Goal: Complete application form: Complete application form

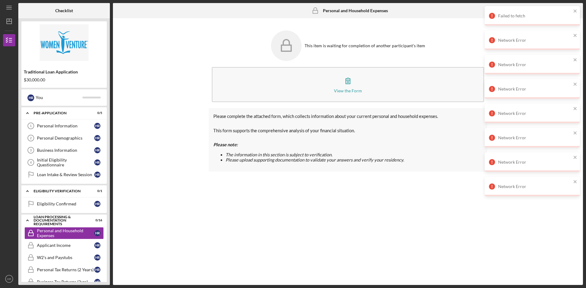
scroll to position [92, 0]
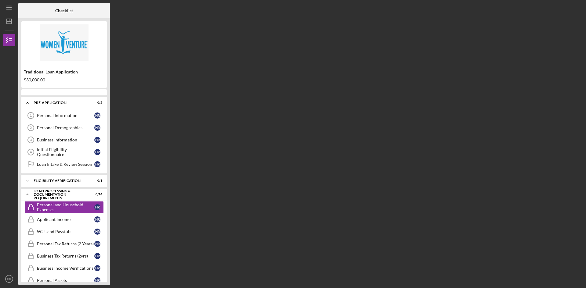
scroll to position [18, 0]
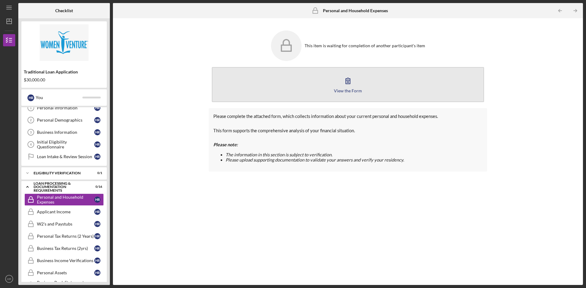
click at [340, 94] on button "View the Form Form" at bounding box center [348, 84] width 272 height 35
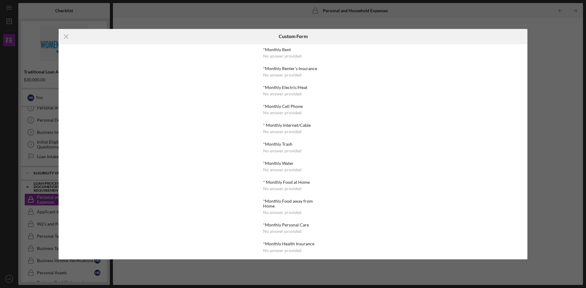
click at [279, 54] on div "No answer provided" at bounding box center [282, 56] width 38 height 5
click at [279, 56] on div "No answer provided" at bounding box center [282, 56] width 38 height 5
click at [155, 125] on div "*Monthly Rent No answer provided *Monthly Renter's Insurance No answer provided…" at bounding box center [293, 151] width 469 height 215
click at [64, 36] on icon "Icon/Menu Close" at bounding box center [66, 36] width 15 height 15
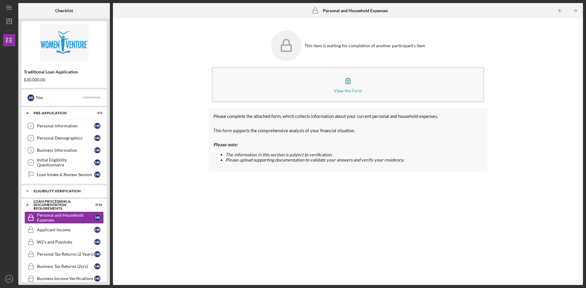
click at [68, 194] on div "Icon/Expander Eligibility Verification 0 / 1" at bounding box center [63, 191] width 85 height 12
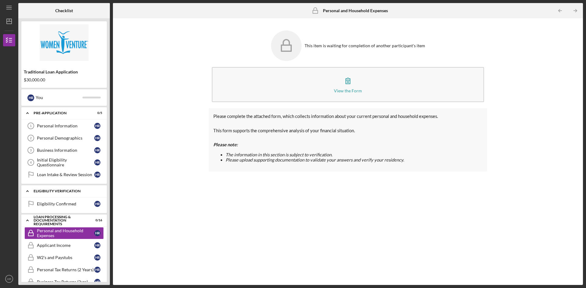
scroll to position [61, 0]
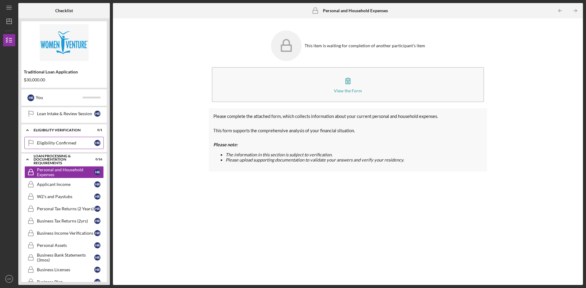
click at [70, 145] on div "Eligibility Confirmed" at bounding box center [65, 143] width 57 height 5
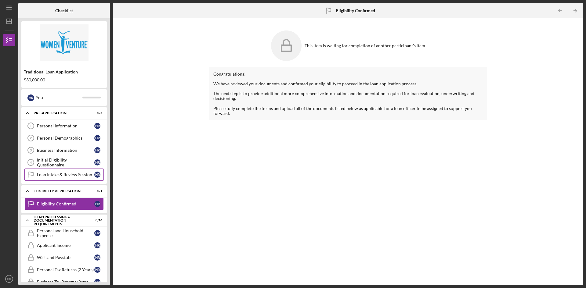
click at [67, 174] on div "Loan Intake & Review Session" at bounding box center [65, 174] width 57 height 5
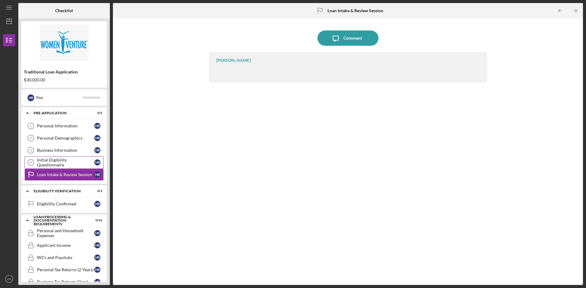
click at [65, 158] on link "Initial Eligibility Questionnaire 4 Initial Eligibility Questionnaire H R" at bounding box center [63, 163] width 79 height 12
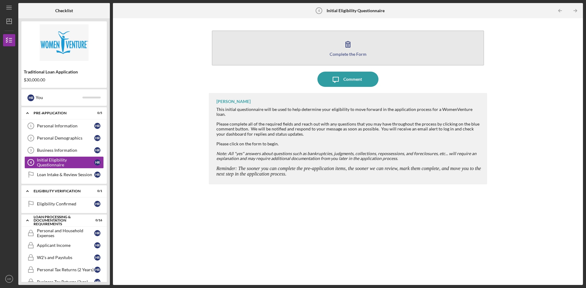
click at [330, 57] on button "Complete the Form Form" at bounding box center [348, 48] width 272 height 35
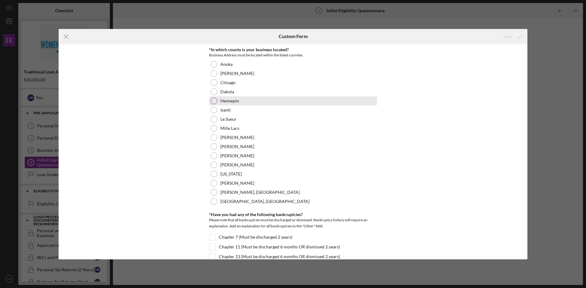
click at [214, 102] on div at bounding box center [214, 101] width 7 height 7
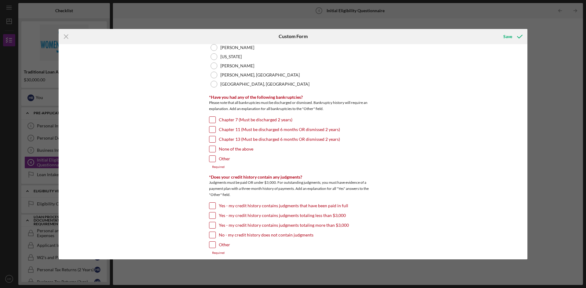
scroll to position [122, 0]
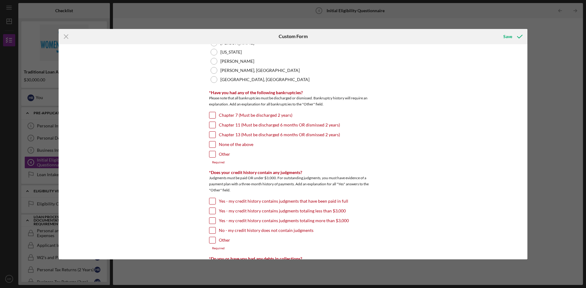
click at [212, 156] on input "Other" at bounding box center [212, 154] width 6 height 6
checkbox input "true"
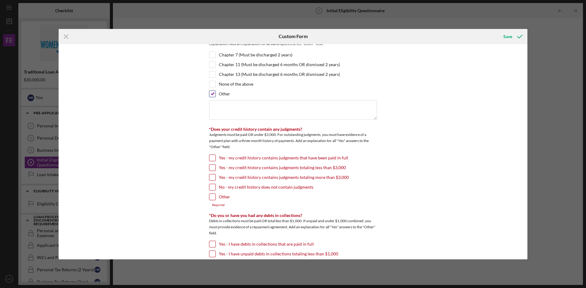
scroll to position [183, 0]
click at [210, 85] on input "None of the above" at bounding box center [212, 84] width 6 height 6
checkbox input "true"
click at [211, 90] on input "Other" at bounding box center [212, 93] width 6 height 6
checkbox input "false"
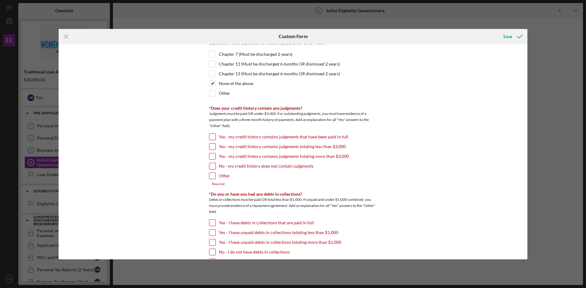
click at [211, 167] on input "No - my credit history does not contain judgments" at bounding box center [212, 166] width 6 height 6
checkbox input "true"
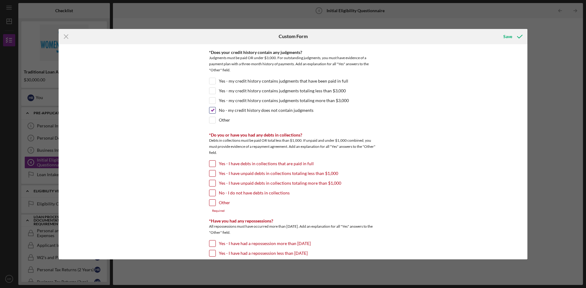
scroll to position [244, 0]
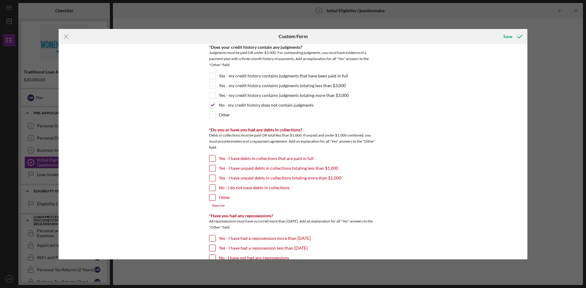
click at [211, 186] on input "No - I do not have debts in collections" at bounding box center [212, 188] width 6 height 6
checkbox input "true"
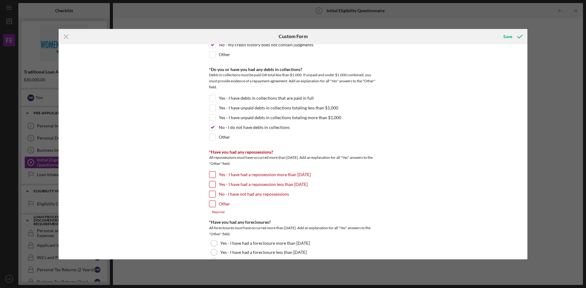
scroll to position [305, 0]
click at [209, 193] on input "No - I have not had any repossessions" at bounding box center [212, 194] width 6 height 6
checkbox input "true"
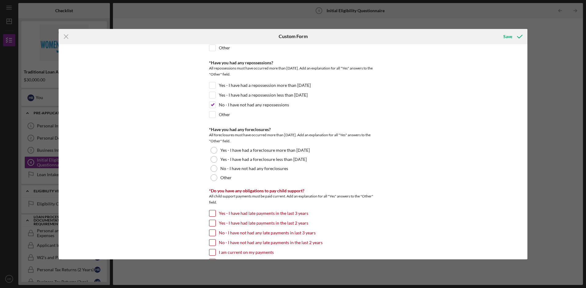
scroll to position [427, 0]
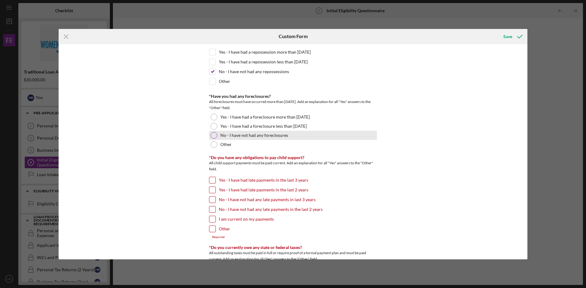
click at [214, 136] on div at bounding box center [214, 135] width 7 height 7
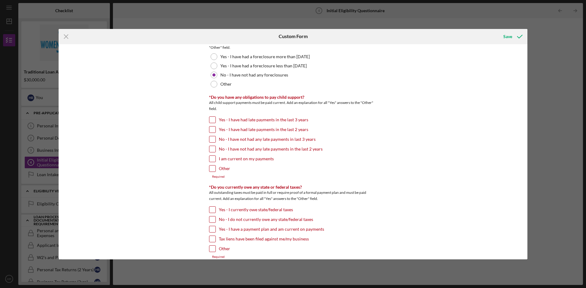
scroll to position [488, 0]
click at [211, 147] on input "No - I have not had any late payments in the last 2 years" at bounding box center [212, 149] width 6 height 6
checkbox input "true"
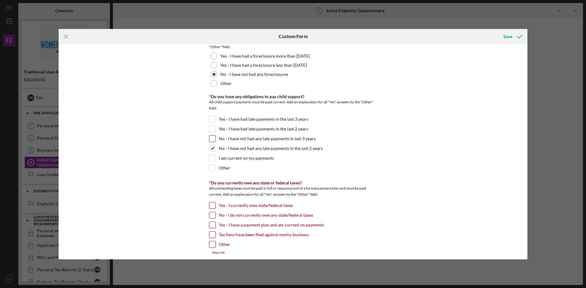
click at [209, 140] on input "No - I have not had any late payments in last 3 years" at bounding box center [212, 139] width 6 height 6
checkbox input "true"
click at [211, 147] on input "No - I have not had any late payments in the last 2 years" at bounding box center [212, 149] width 6 height 6
checkbox input "false"
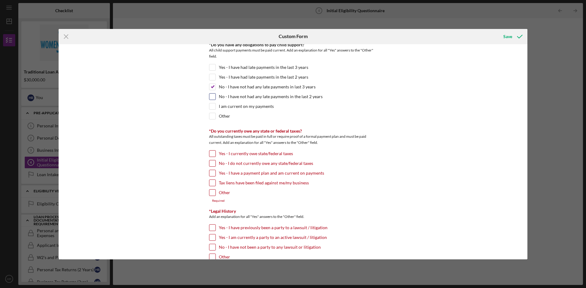
scroll to position [549, 0]
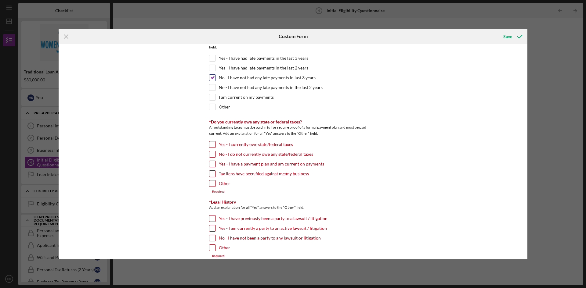
click at [212, 76] on input "No - I have not had any late payments in last 3 years" at bounding box center [212, 78] width 6 height 6
checkbox input "false"
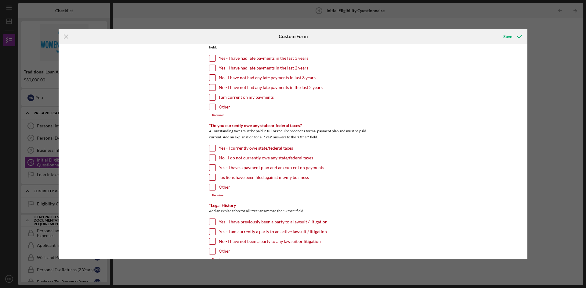
click at [214, 97] on input "I am current on my payments" at bounding box center [212, 97] width 6 height 6
checkbox input "true"
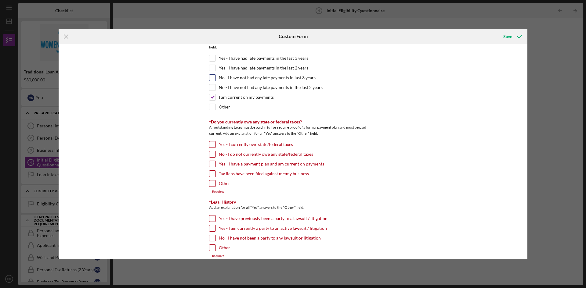
click at [213, 80] on input "No - I have not had any late payments in last 3 years" at bounding box center [212, 78] width 6 height 6
checkbox input "true"
click at [211, 95] on input "I am current on my payments" at bounding box center [212, 97] width 6 height 6
checkbox input "false"
click at [212, 151] on input "No - I do not currently owe any state/federal taxes" at bounding box center [212, 154] width 6 height 6
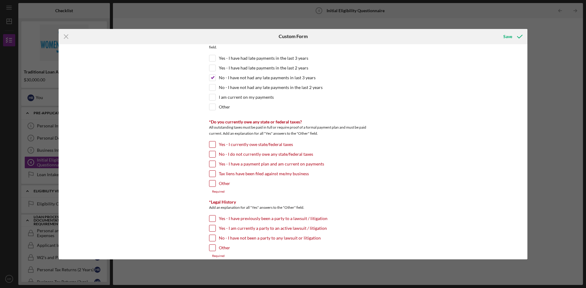
checkbox input "true"
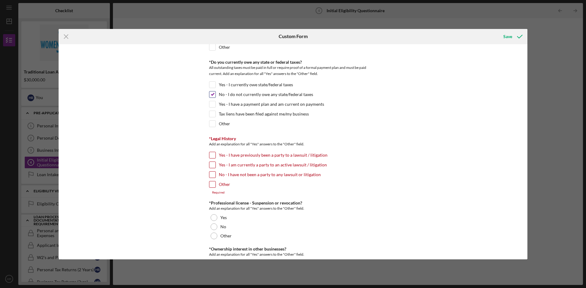
scroll to position [610, 0]
click at [211, 173] on input "No - I have not been a party to any lawsuit or litigation" at bounding box center [212, 174] width 6 height 6
checkbox input "true"
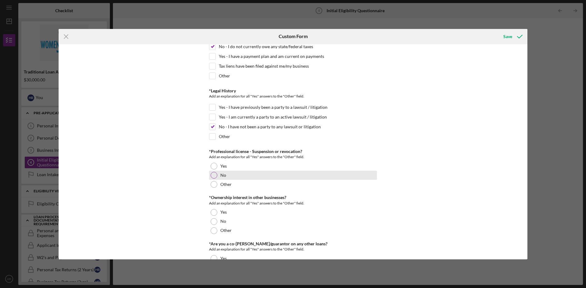
scroll to position [671, 0]
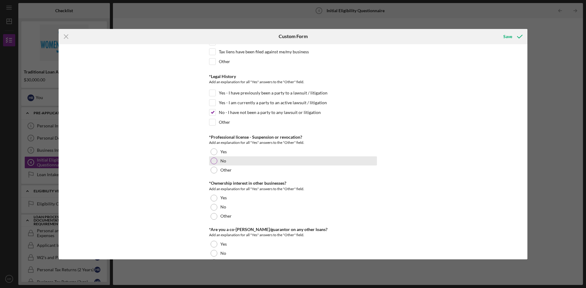
click at [215, 163] on div at bounding box center [214, 161] width 7 height 7
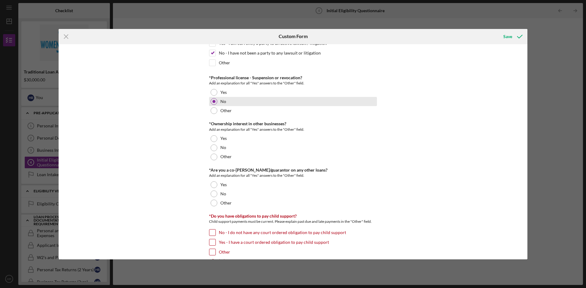
scroll to position [732, 0]
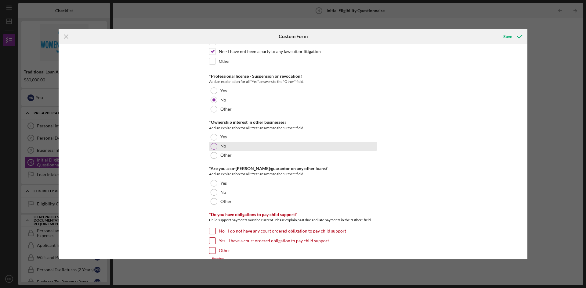
click at [214, 145] on div at bounding box center [214, 146] width 7 height 7
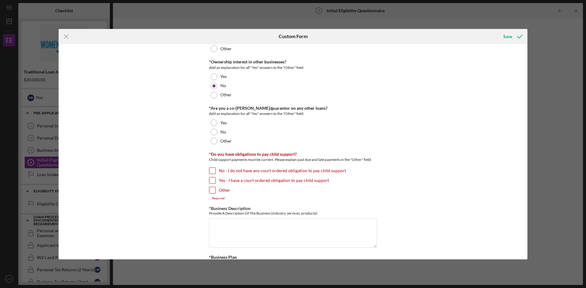
scroll to position [793, 0]
click at [213, 133] on div at bounding box center [214, 131] width 7 height 7
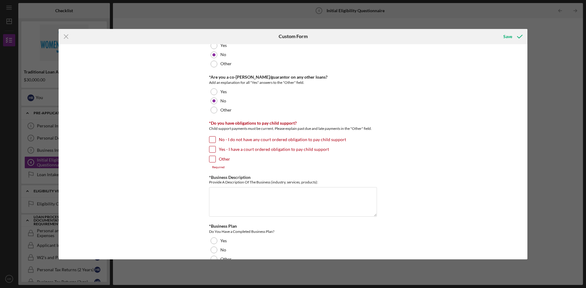
click at [212, 139] on input "No - I do not have any court ordered obligation to pay child support" at bounding box center [212, 140] width 6 height 6
checkbox input "true"
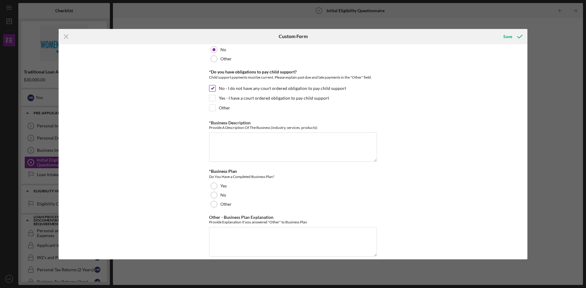
scroll to position [885, 0]
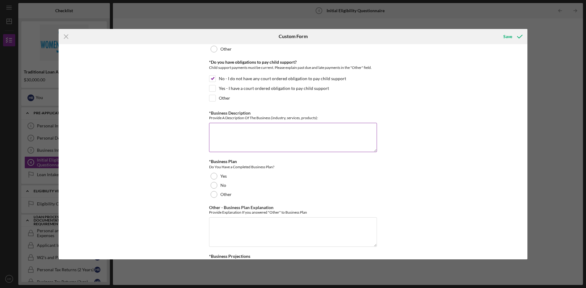
click at [222, 129] on textarea "*Business Description" at bounding box center [293, 137] width 168 height 29
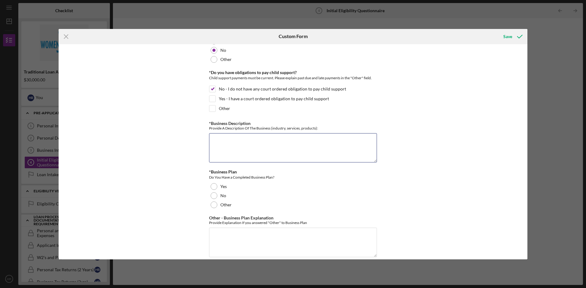
scroll to position [873, 0]
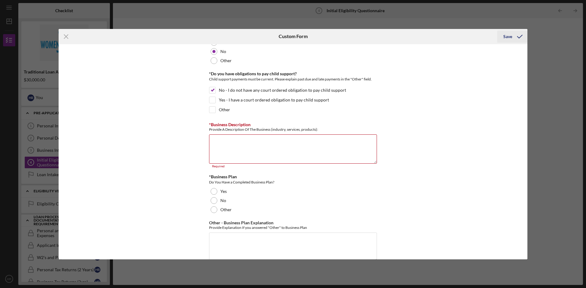
click at [503, 38] on button "Save" at bounding box center [512, 37] width 30 height 12
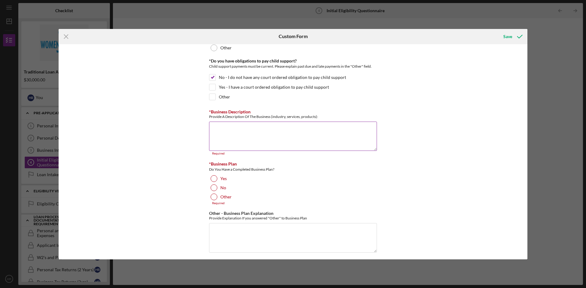
scroll to position [891, 0]
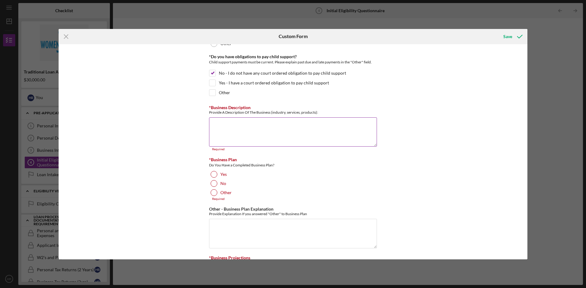
click at [256, 125] on textarea "*Business Description" at bounding box center [293, 131] width 168 height 29
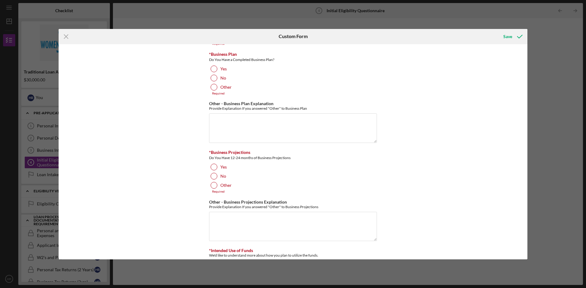
scroll to position [1013, 0]
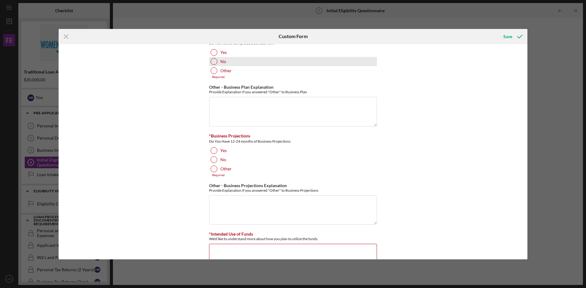
click at [211, 63] on div at bounding box center [214, 61] width 7 height 7
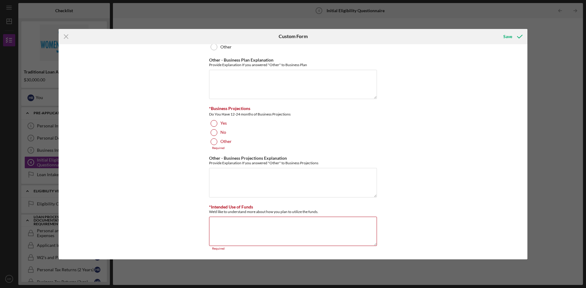
scroll to position [1037, 0]
click at [213, 123] on div at bounding box center [214, 123] width 7 height 7
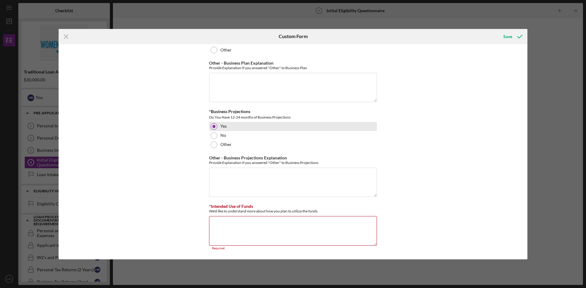
scroll to position [1033, 0]
click at [242, 226] on textarea "*Intended Use of Funds" at bounding box center [293, 231] width 168 height 29
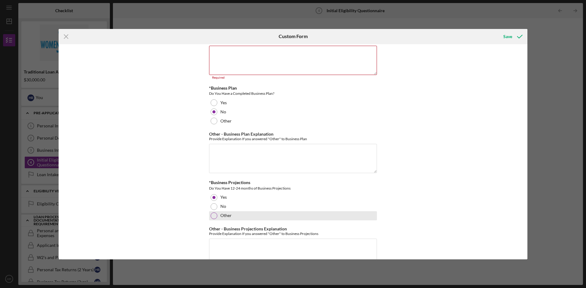
scroll to position [938, 0]
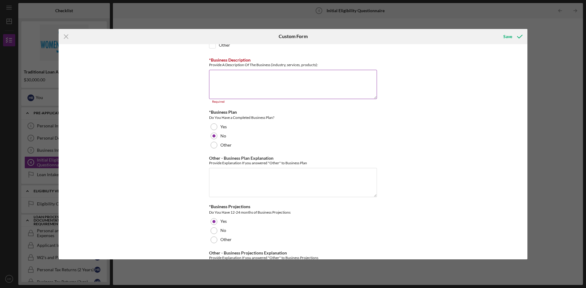
type textarea "Working capital"
click at [248, 72] on textarea "*Business Description" at bounding box center [293, 84] width 168 height 29
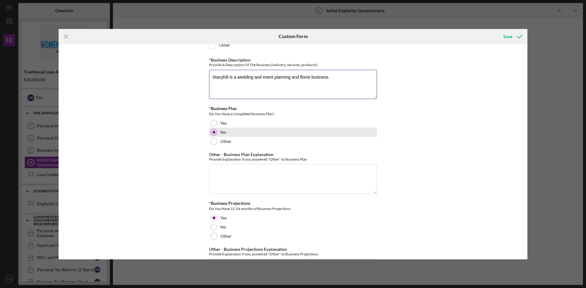
type textarea "Stacyhill is a wedding and event planning and florist business."
click at [351, 130] on div "No" at bounding box center [293, 132] width 168 height 9
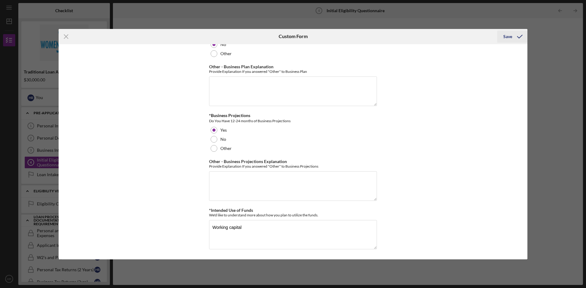
click at [509, 31] on div "Save" at bounding box center [507, 37] width 9 height 12
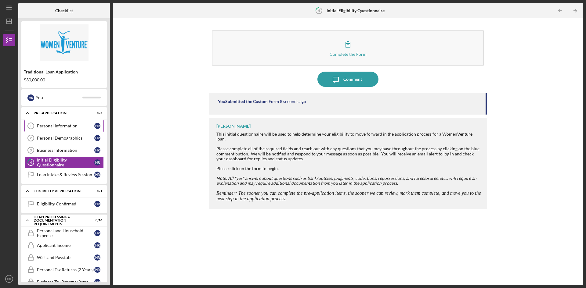
click at [55, 126] on div "Personal Information" at bounding box center [65, 126] width 57 height 5
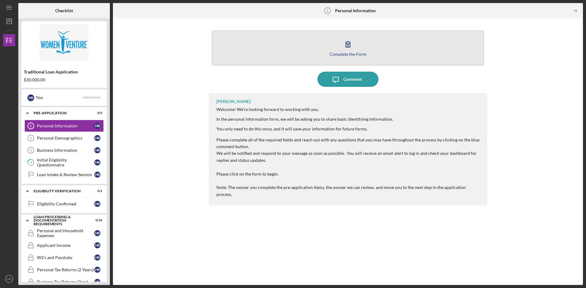
click at [345, 56] on button "Complete the Form Form" at bounding box center [348, 48] width 272 height 35
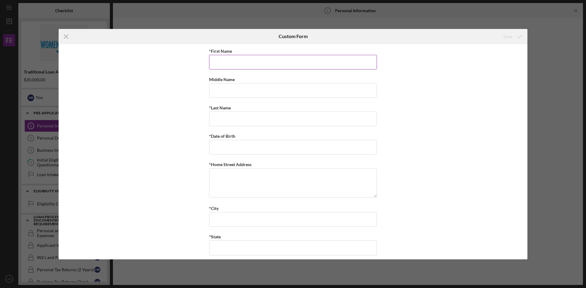
click at [263, 64] on input "*First Name" at bounding box center [293, 62] width 168 height 15
type input "Hillary"
type input "Rennie"
type textarea "1313 Winnetka Avenue North"
type input "Champlin"
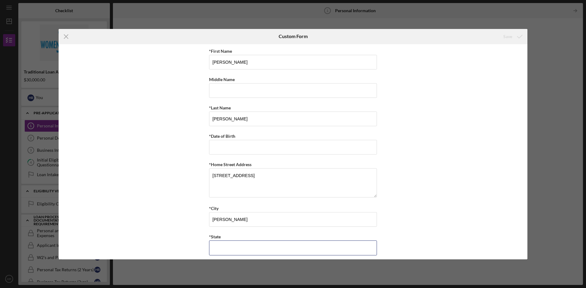
type input "MN"
type input "55316"
type input "MN"
type input "(612) 567-3801"
type input "hillary@stacyhillcompany.com"
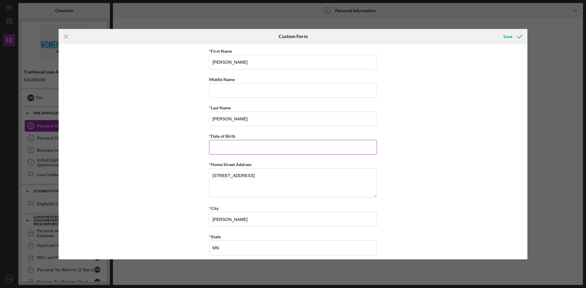
click at [240, 146] on input "*Date of Birth" at bounding box center [293, 147] width 168 height 15
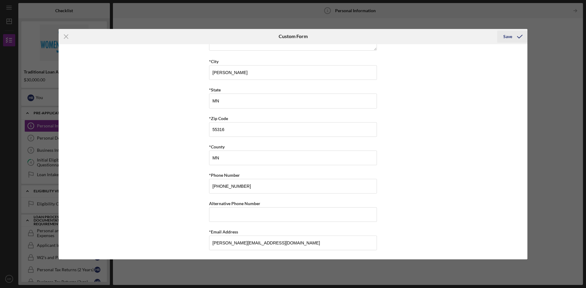
type input "05/18/1979"
click at [511, 36] on div "Save" at bounding box center [507, 37] width 9 height 12
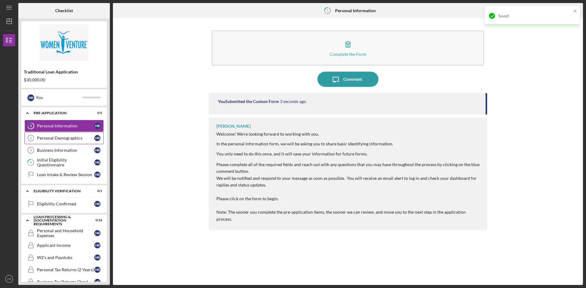
click at [54, 139] on div "Personal Demographics" at bounding box center [65, 138] width 57 height 5
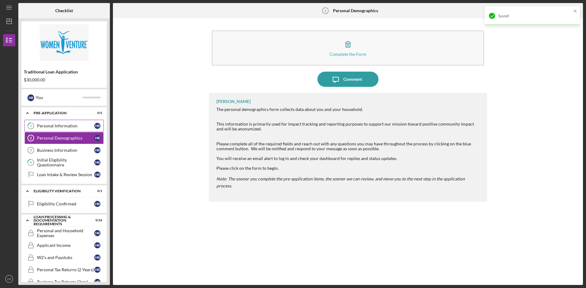
click at [54, 122] on link "1 Personal Information H R" at bounding box center [63, 126] width 79 height 12
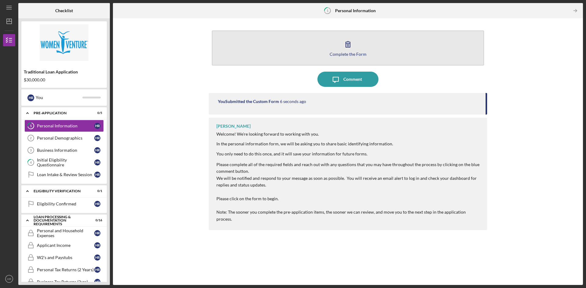
click at [358, 55] on div "Complete the Form" at bounding box center [348, 54] width 37 height 5
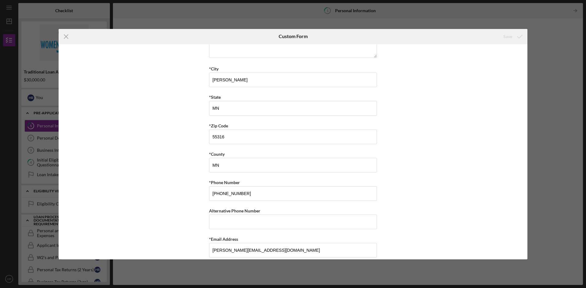
scroll to position [147, 0]
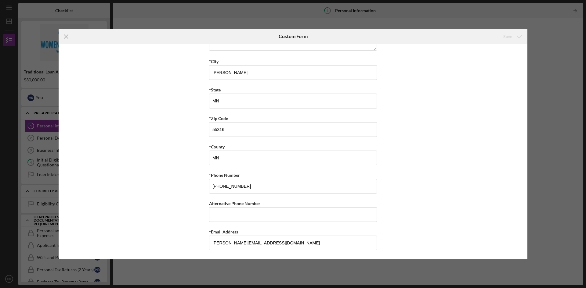
click at [532, 159] on div "Icon/Menu Close Custom Form Save *First Name Hillary Middle Name *Last Name Ren…" at bounding box center [293, 144] width 586 height 288
click at [65, 35] on icon "Icon/Menu Close" at bounding box center [66, 36] width 15 height 15
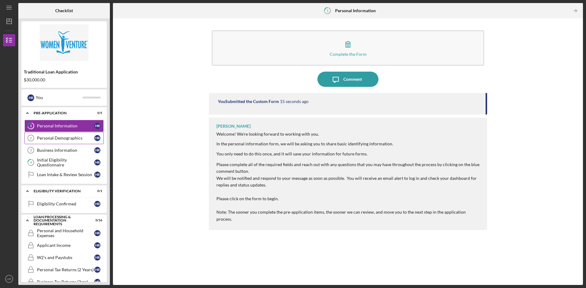
click at [58, 139] on div "Personal Demographics" at bounding box center [65, 138] width 57 height 5
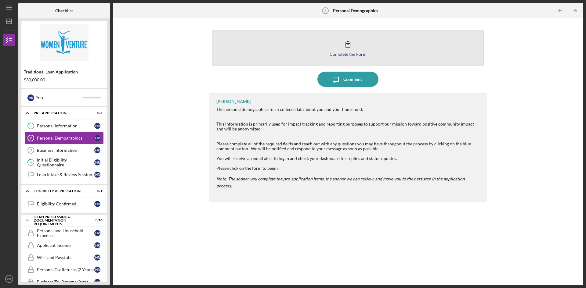
click at [345, 58] on button "Complete the Form Form" at bounding box center [348, 48] width 272 height 35
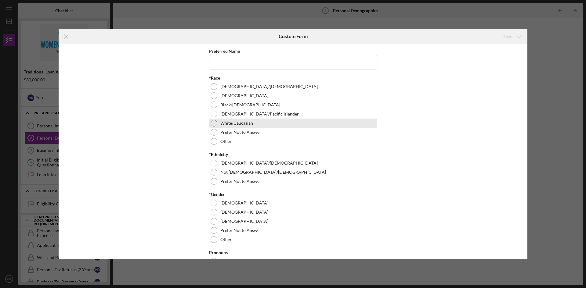
click at [211, 122] on div at bounding box center [214, 123] width 7 height 7
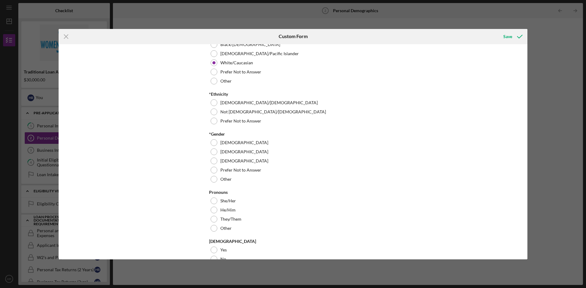
scroll to position [61, 0]
click at [213, 123] on div at bounding box center [214, 120] width 7 height 7
click at [214, 111] on div at bounding box center [214, 111] width 7 height 7
click at [213, 151] on div at bounding box center [214, 151] width 7 height 7
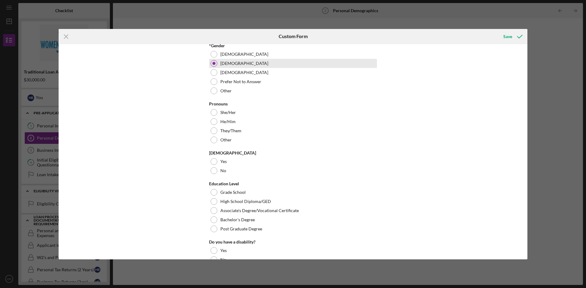
scroll to position [153, 0]
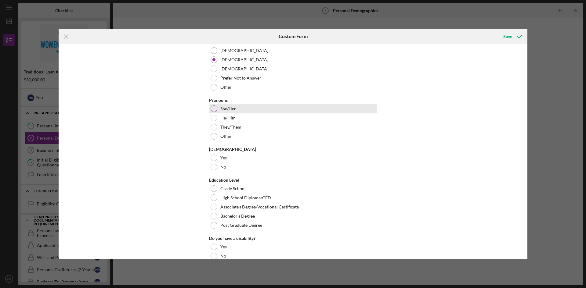
click at [214, 110] on div at bounding box center [214, 109] width 7 height 7
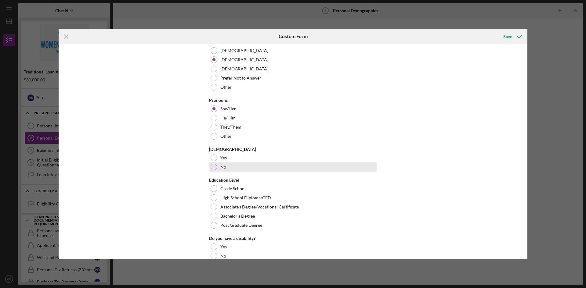
click at [215, 166] on div at bounding box center [214, 167] width 7 height 7
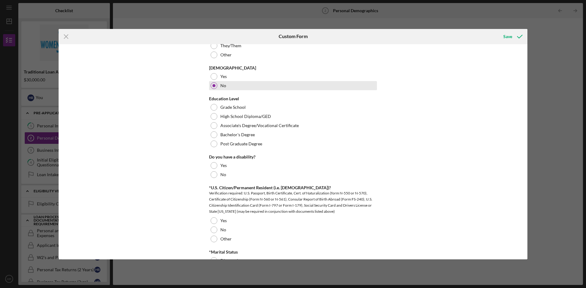
scroll to position [244, 0]
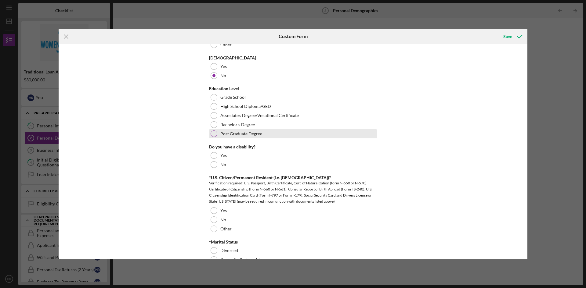
click at [214, 135] on div at bounding box center [214, 134] width 7 height 7
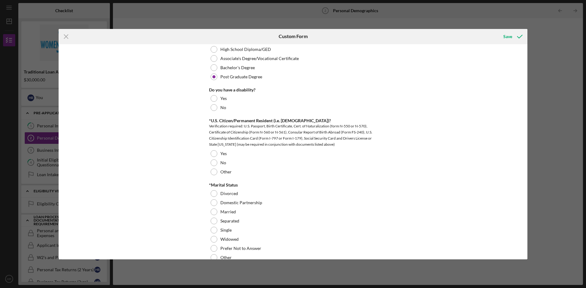
scroll to position [305, 0]
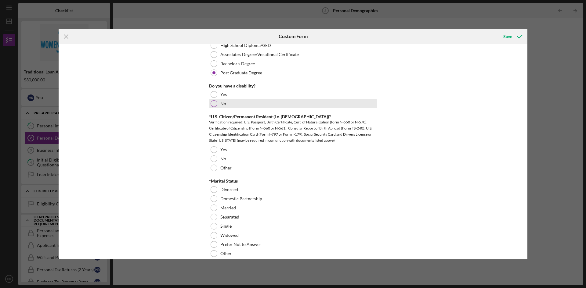
click at [214, 102] on div at bounding box center [214, 103] width 7 height 7
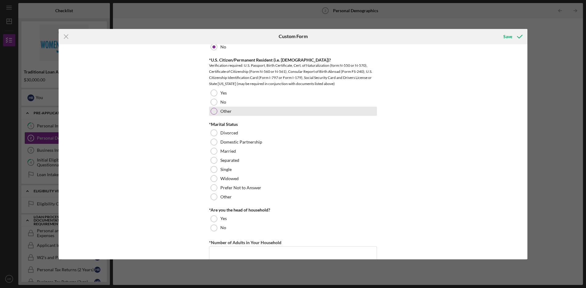
scroll to position [366, 0]
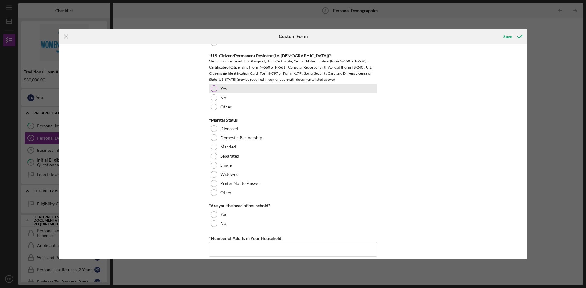
click at [214, 90] on div at bounding box center [214, 88] width 7 height 7
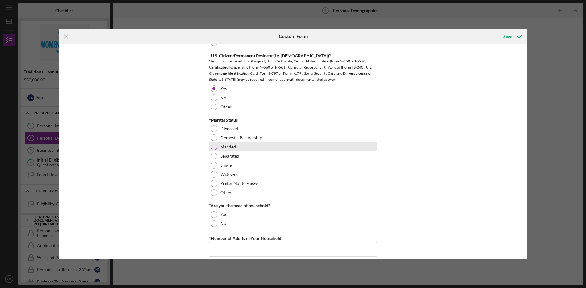
click at [217, 148] on div "Married" at bounding box center [293, 147] width 168 height 9
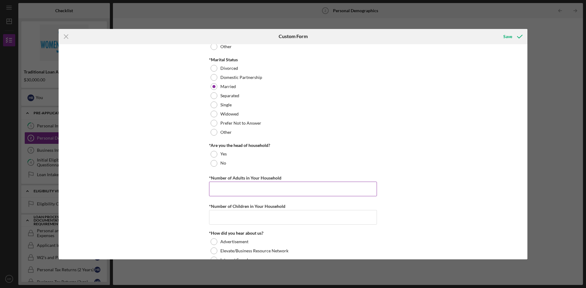
scroll to position [427, 0]
click at [214, 155] on div at bounding box center [214, 153] width 7 height 7
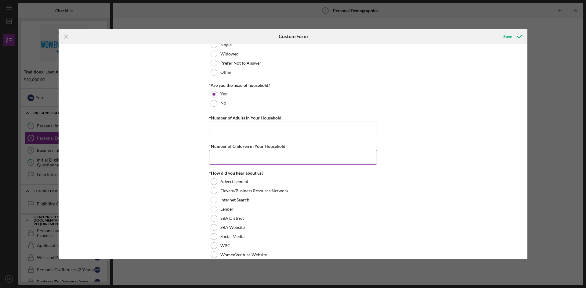
scroll to position [488, 0]
click at [239, 131] on input "*Number of Adults in Your Household" at bounding box center [293, 127] width 168 height 15
type input "2"
click at [234, 158] on input "*Number of Children in Your Household" at bounding box center [293, 156] width 168 height 15
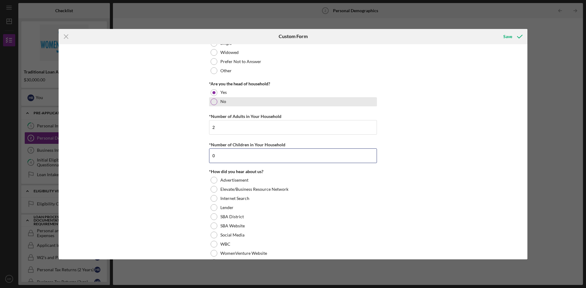
type input "0"
click at [216, 103] on div "No" at bounding box center [293, 101] width 168 height 9
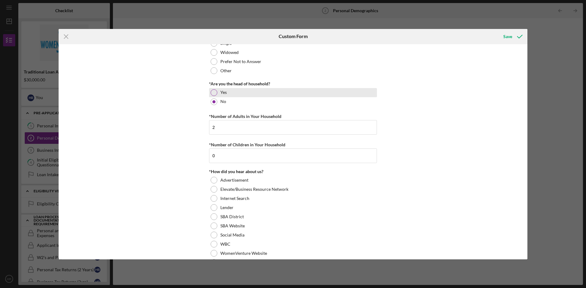
click at [214, 94] on div at bounding box center [214, 92] width 7 height 7
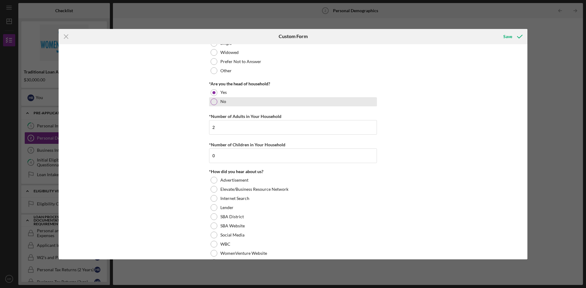
click at [213, 103] on div at bounding box center [214, 102] width 7 height 7
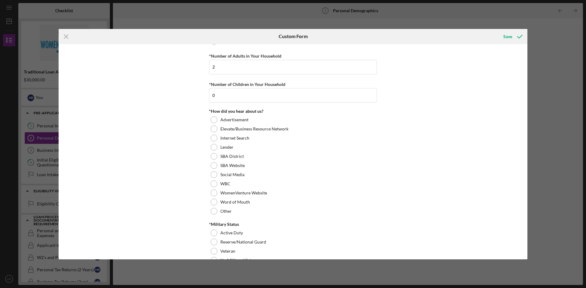
scroll to position [549, 0]
click at [219, 153] on div "SBA District" at bounding box center [293, 155] width 168 height 9
click at [214, 167] on div at bounding box center [214, 165] width 7 height 7
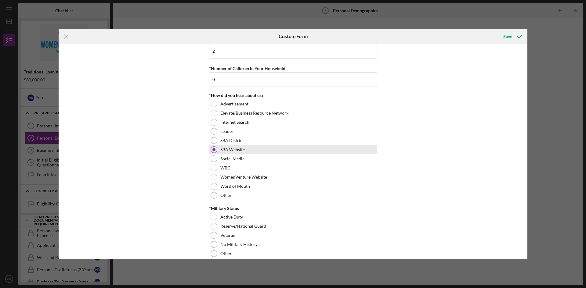
scroll to position [573, 0]
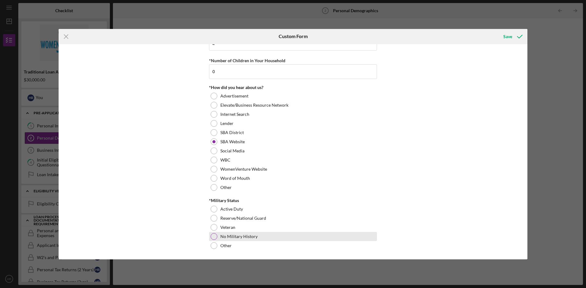
click at [214, 236] on div at bounding box center [214, 236] width 7 height 7
click at [506, 40] on div "Save" at bounding box center [507, 37] width 9 height 12
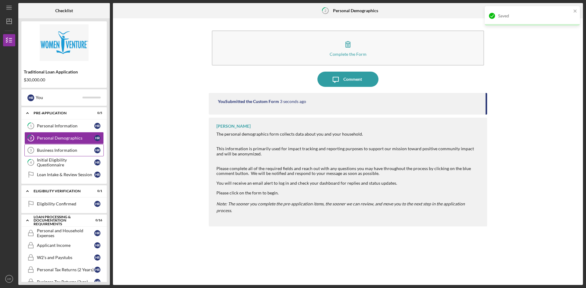
click at [70, 149] on div "Business Information" at bounding box center [65, 150] width 57 height 5
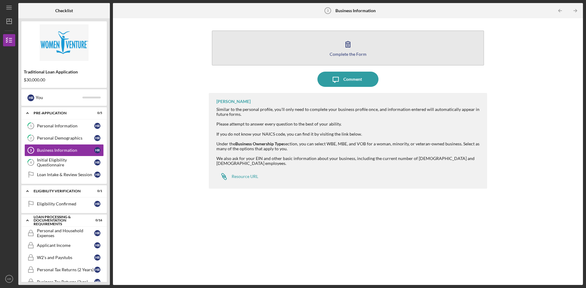
click at [352, 55] on div "Complete the Form" at bounding box center [348, 54] width 37 height 5
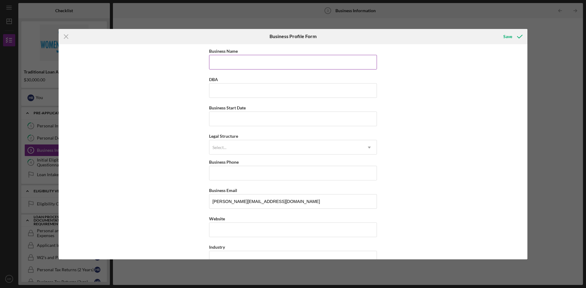
click at [285, 66] on input "Business Name" at bounding box center [293, 62] width 168 height 15
type input "Stacyhill Company"
type input "(612) 567-3801"
type input "1313 Winnetka Avenue North"
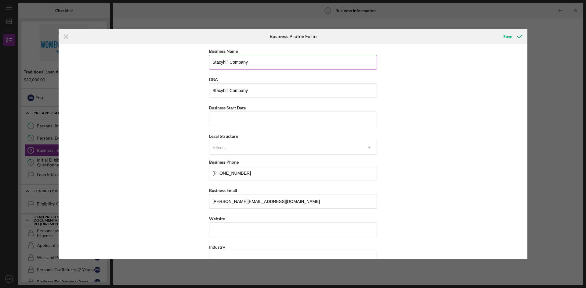
type input "Champlin"
type input "MN"
type input "55316"
type input "MN"
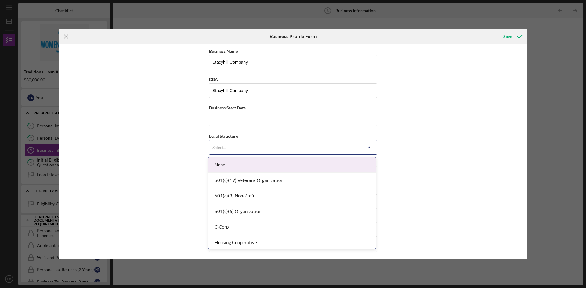
click at [283, 151] on div "Select..." at bounding box center [285, 148] width 153 height 14
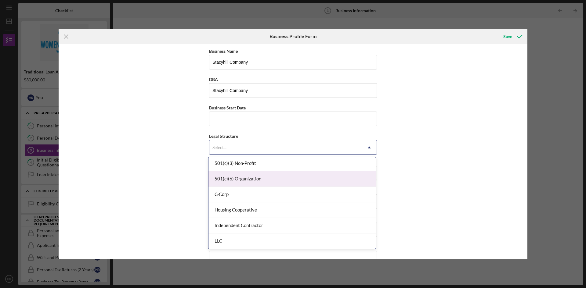
scroll to position [61, 0]
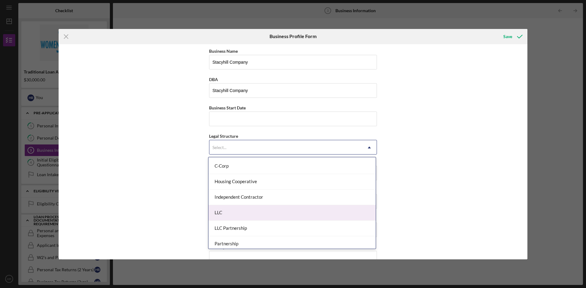
click at [258, 211] on div "LLC" at bounding box center [291, 213] width 167 height 16
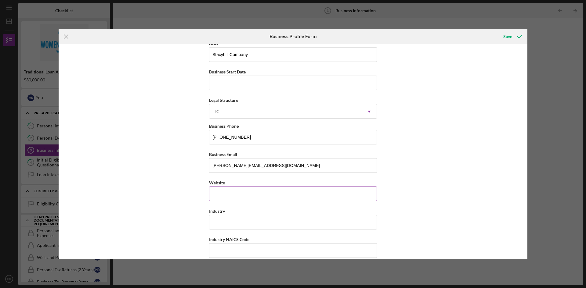
scroll to position [0, 0]
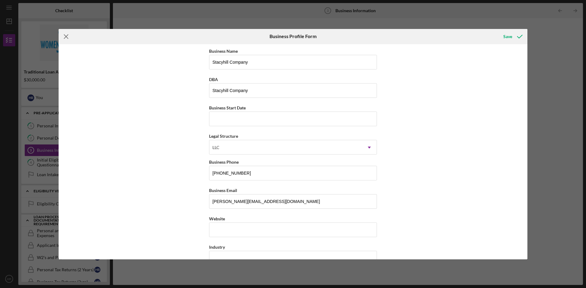
click at [71, 35] on icon "Icon/Menu Close" at bounding box center [66, 36] width 15 height 15
